Goal: Use online tool/utility: Utilize a website feature to perform a specific function

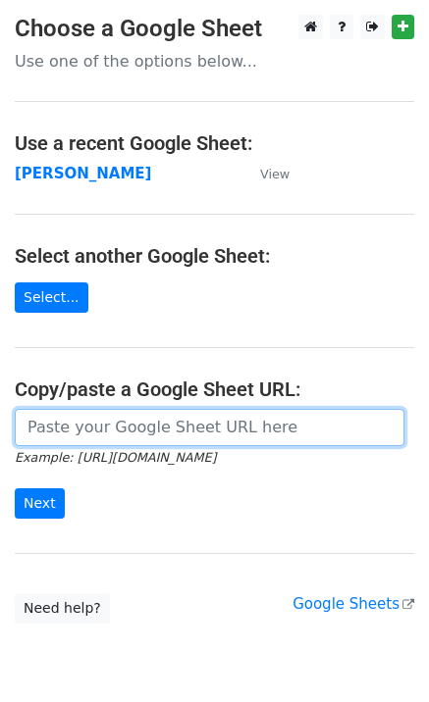
drag, startPoint x: 63, startPoint y: 429, endPoint x: 55, endPoint y: 464, distance: 36.2
click at [63, 432] on input "url" at bounding box center [209, 427] width 389 height 37
paste input "[URL][DOMAIN_NAME]"
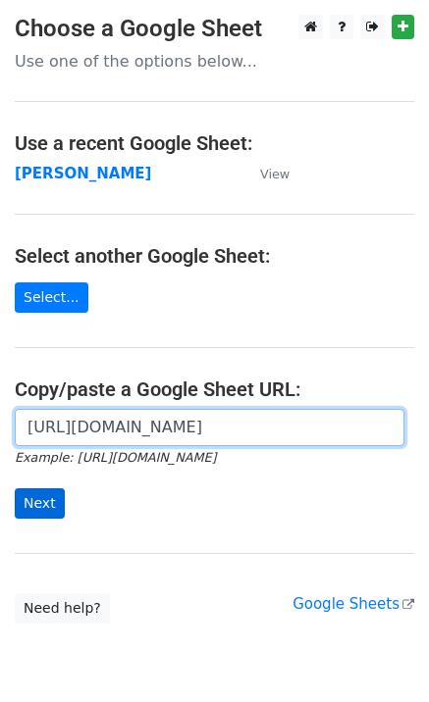
scroll to position [0, 418]
type input "[URL][DOMAIN_NAME]"
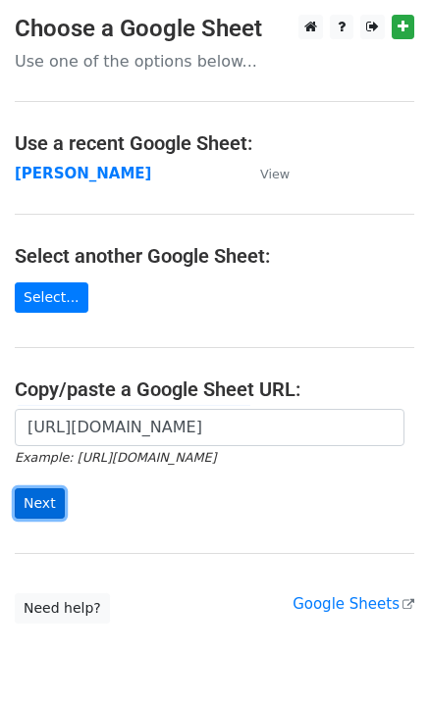
scroll to position [0, 0]
click at [41, 499] on input "Next" at bounding box center [40, 504] width 50 height 30
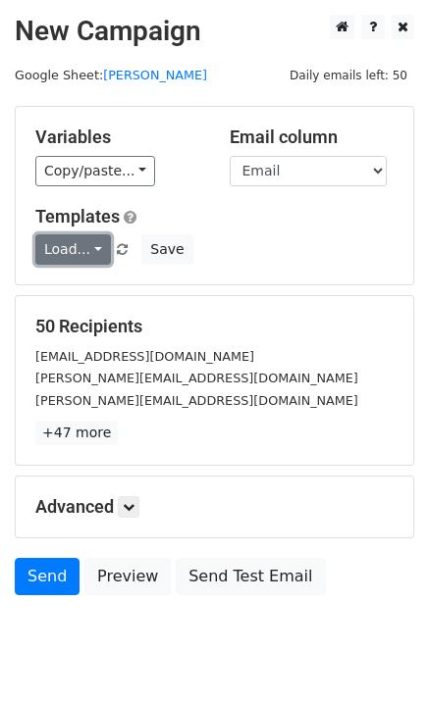
click at [91, 247] on link "Load..." at bounding box center [73, 249] width 76 height 30
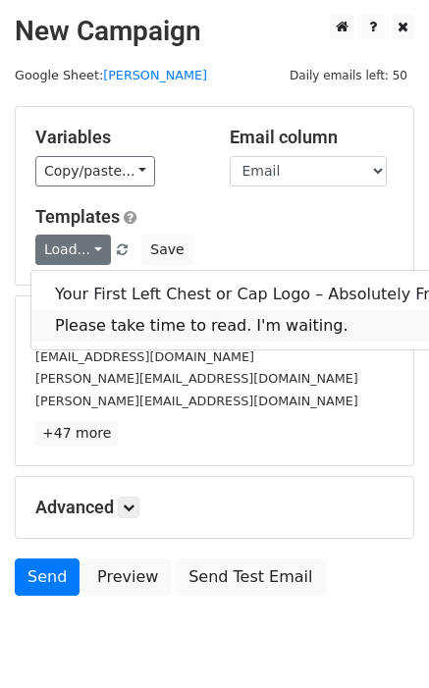
click at [129, 317] on link "Please take time to read. I'm waiting." at bounding box center [251, 325] width 441 height 31
